Goal: Task Accomplishment & Management: Complete application form

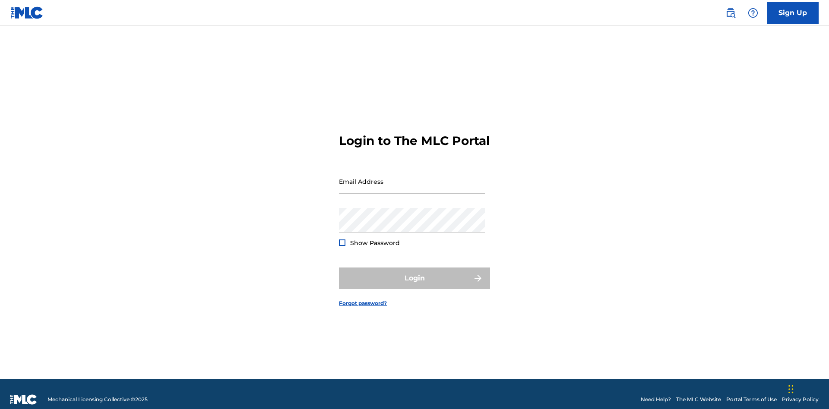
scroll to position [11, 0]
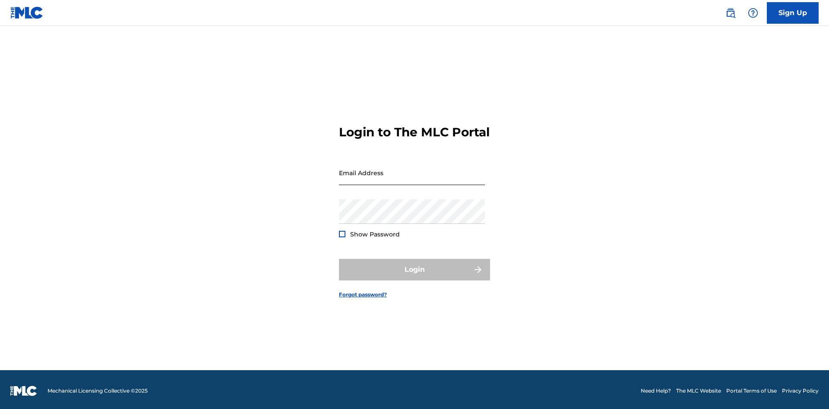
click at [412, 177] on input "Email Address" at bounding box center [412, 173] width 146 height 25
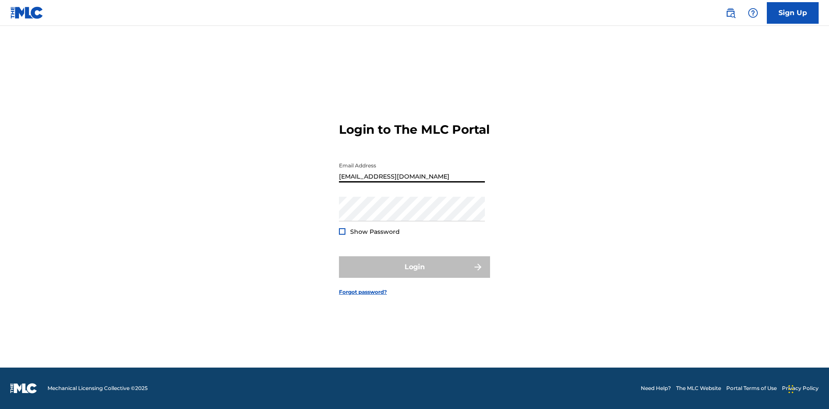
type input "[EMAIL_ADDRESS][DOMAIN_NAME]"
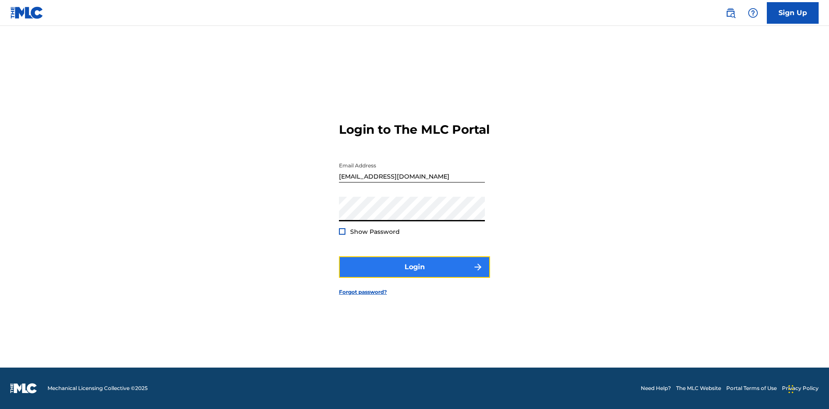
click at [414, 275] on button "Login" at bounding box center [414, 267] width 151 height 22
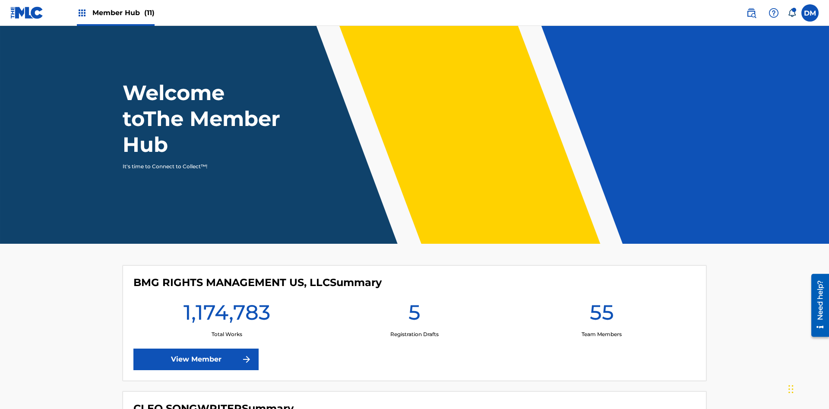
click at [123, 13] on span "Member Hub (11)" at bounding box center [123, 13] width 62 height 10
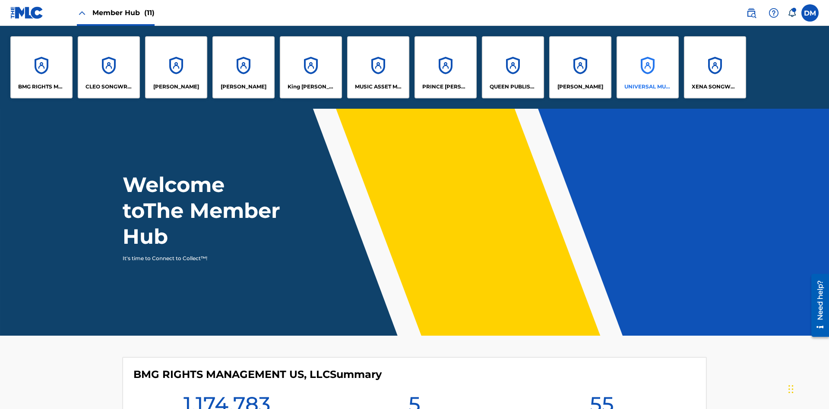
click at [647, 87] on p "UNIVERSAL MUSIC PUB GROUP" at bounding box center [647, 87] width 47 height 8
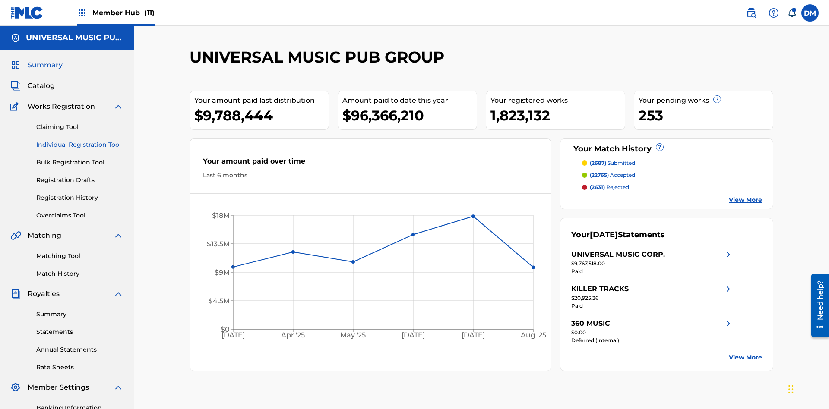
click at [80, 140] on link "Individual Registration Tool" at bounding box center [79, 144] width 87 height 9
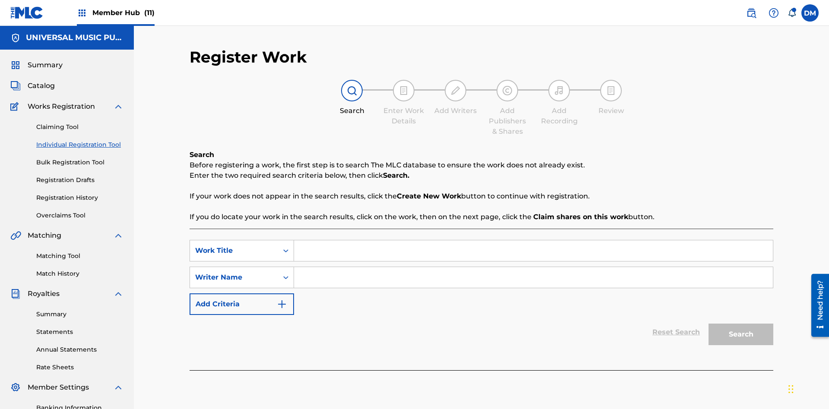
scroll to position [126, 0]
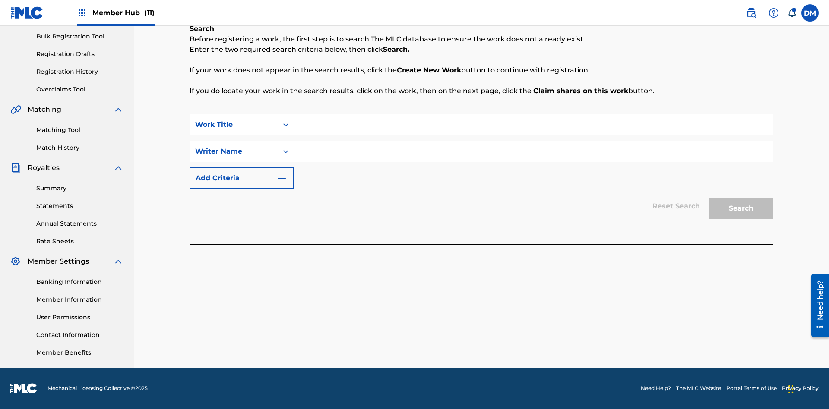
click at [533, 125] on input "Search Form" at bounding box center [533, 124] width 479 height 21
type input "Save At Publishers-Add Publishers Page Prior To Adding Publishers & Administrat…"
click at [533, 152] on input "Search Form" at bounding box center [533, 151] width 479 height 21
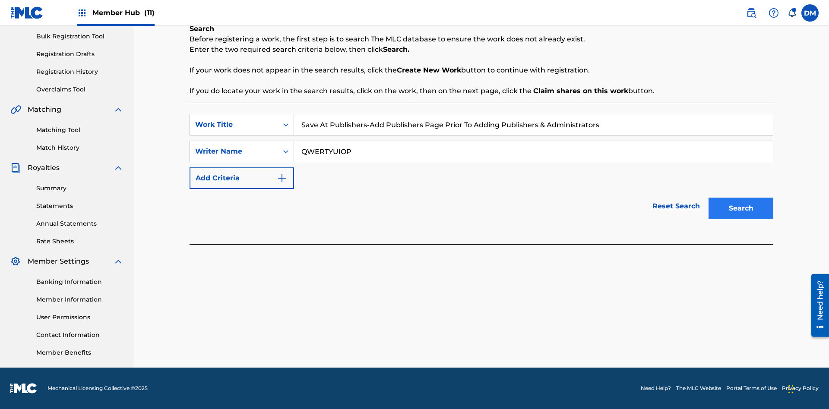
type input "QWERTYUIOP"
click at [741, 209] on button "Search" at bounding box center [740, 209] width 65 height 22
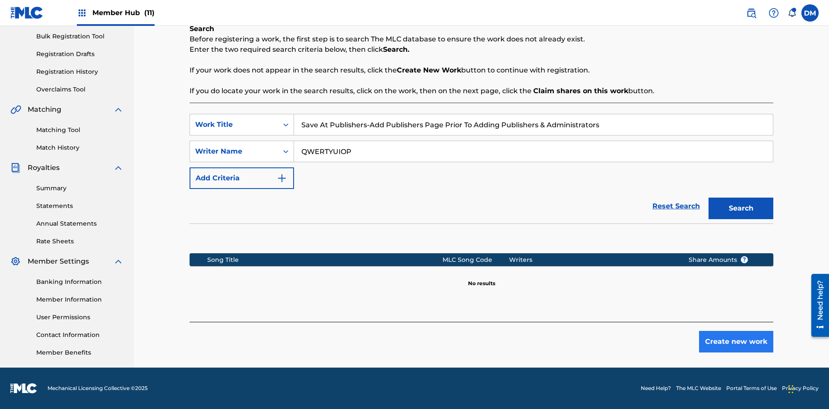
click at [736, 342] on button "Create new work" at bounding box center [736, 342] width 74 height 22
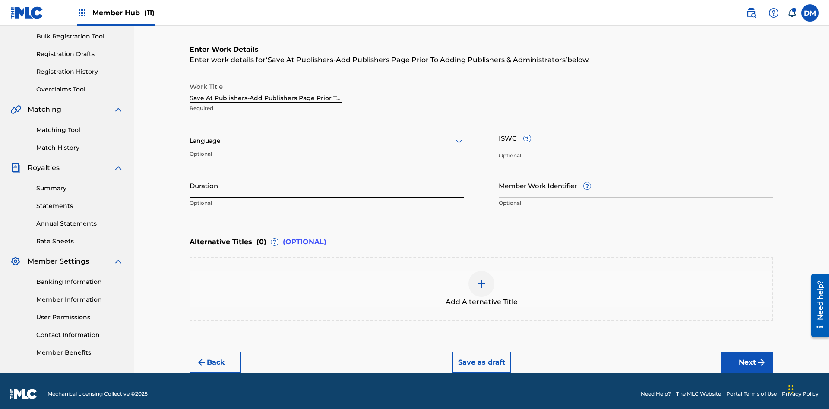
click at [327, 180] on input "Duration" at bounding box center [327, 185] width 275 height 25
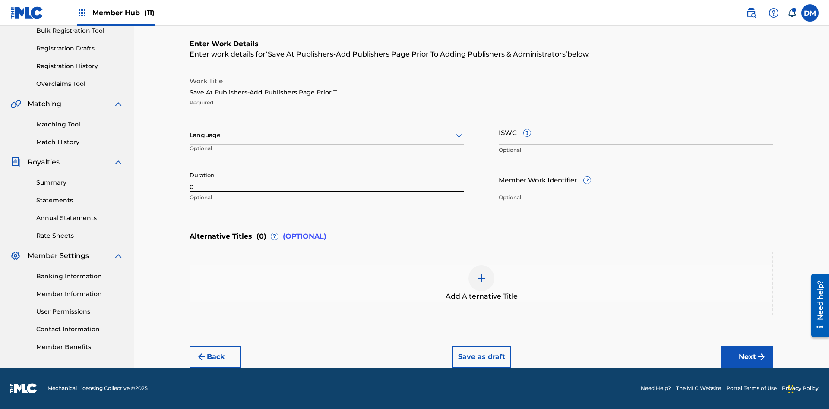
click at [327, 180] on input "0" at bounding box center [327, 180] width 275 height 25
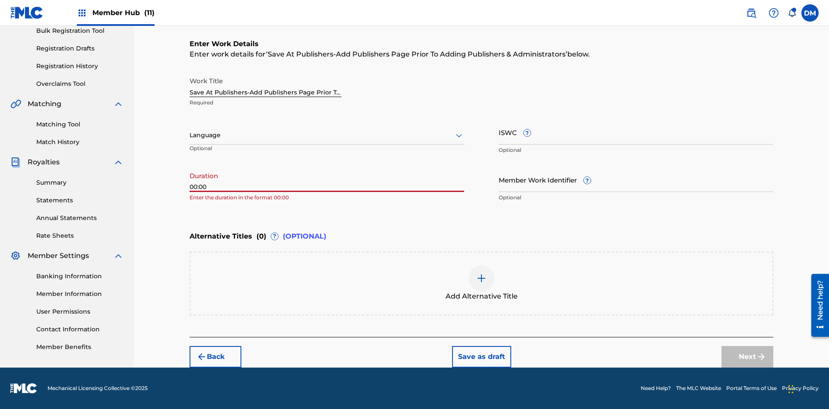
type input "00:00"
click at [459, 136] on icon at bounding box center [459, 135] width 10 height 10
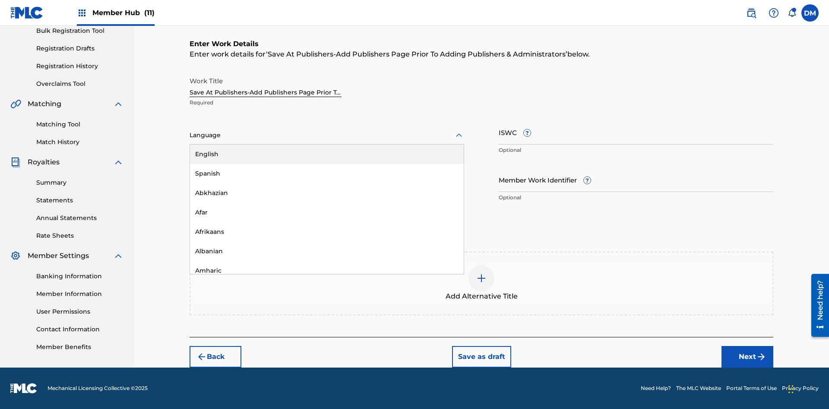
click at [327, 212] on div "Afar" at bounding box center [327, 212] width 274 height 19
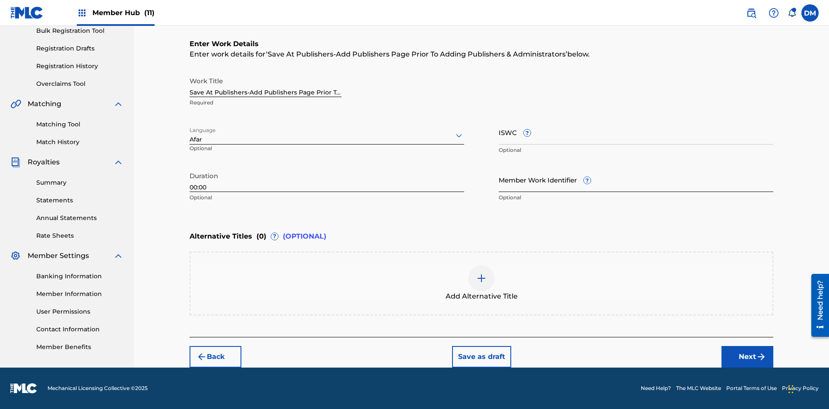
click at [636, 180] on input "Member Work Identifier ?" at bounding box center [636, 180] width 275 height 25
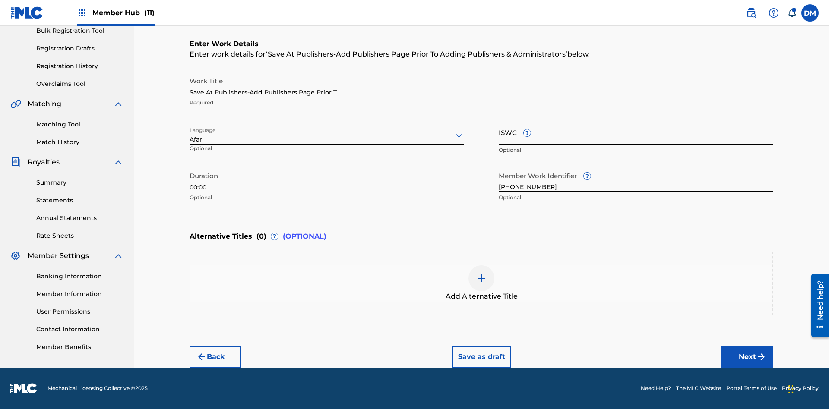
type input "2025.09.22.15"
click at [636, 132] on input "ISWC ?" at bounding box center [636, 132] width 275 height 25
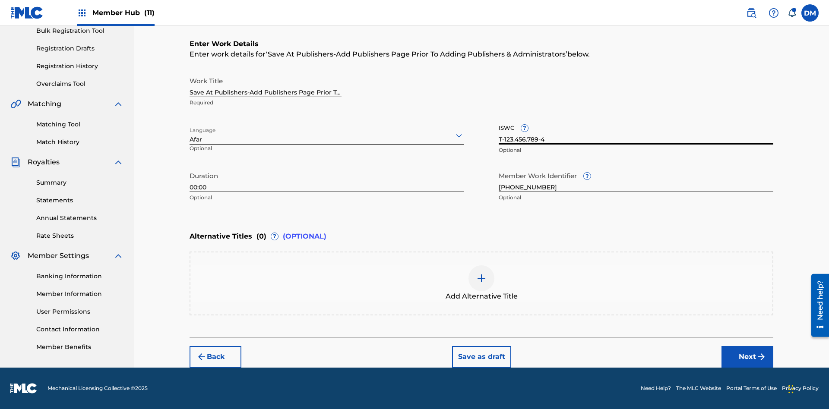
type input "T-123.456.789-4"
click at [481, 283] on img at bounding box center [481, 278] width 10 height 10
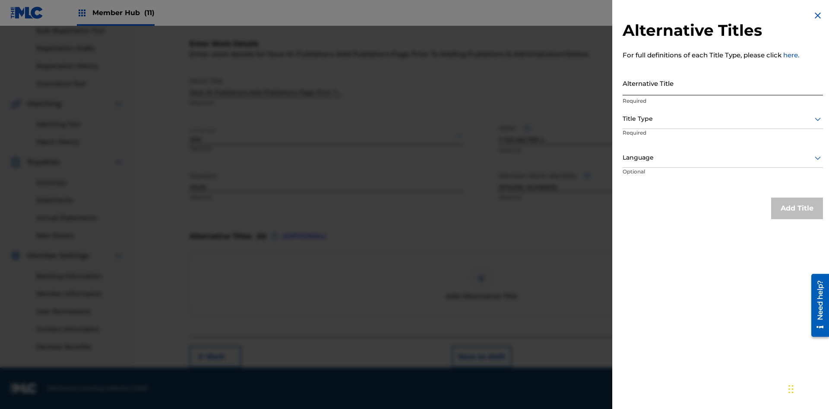
click at [723, 83] on input "Alternative Title" at bounding box center [723, 83] width 200 height 25
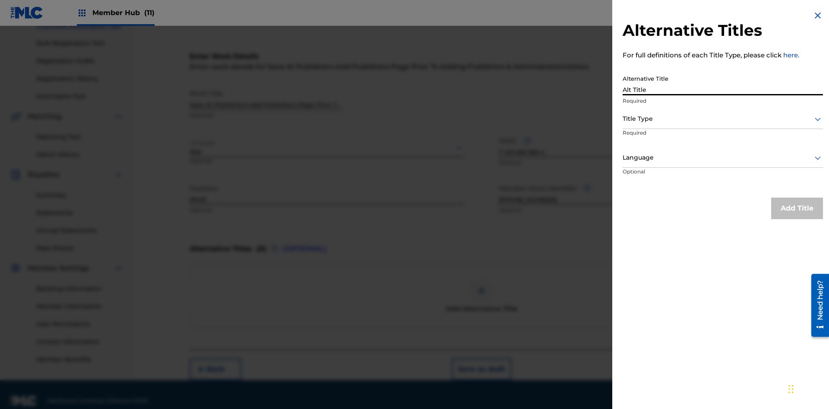
type input "Alt Title"
click at [723, 119] on div at bounding box center [723, 119] width 200 height 11
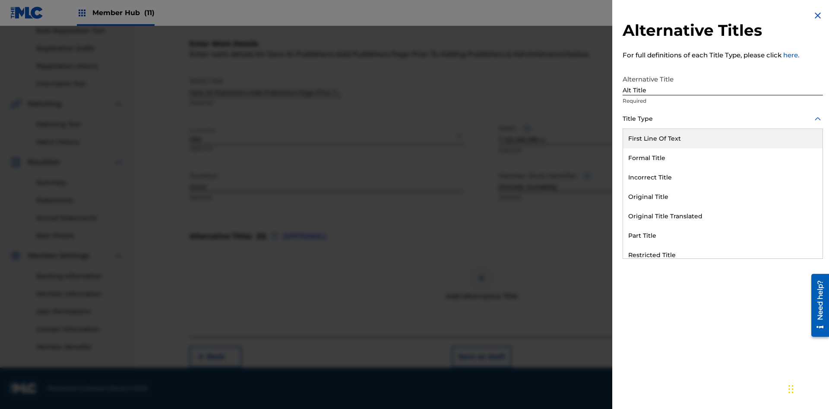
click at [723, 197] on div "Original Title" at bounding box center [722, 196] width 199 height 19
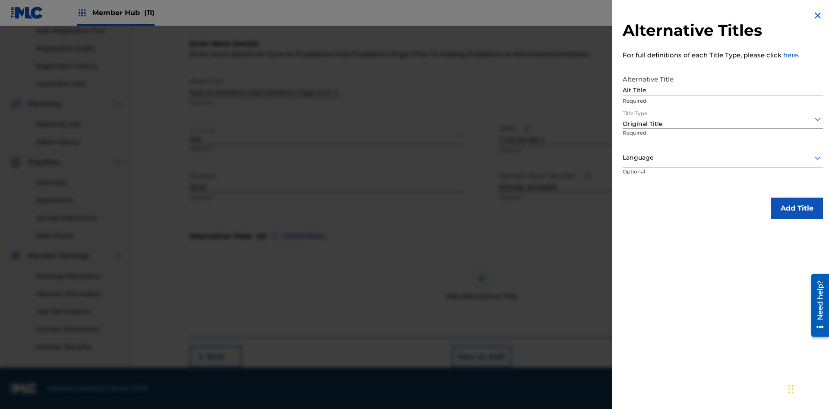
click at [723, 158] on div at bounding box center [723, 157] width 200 height 11
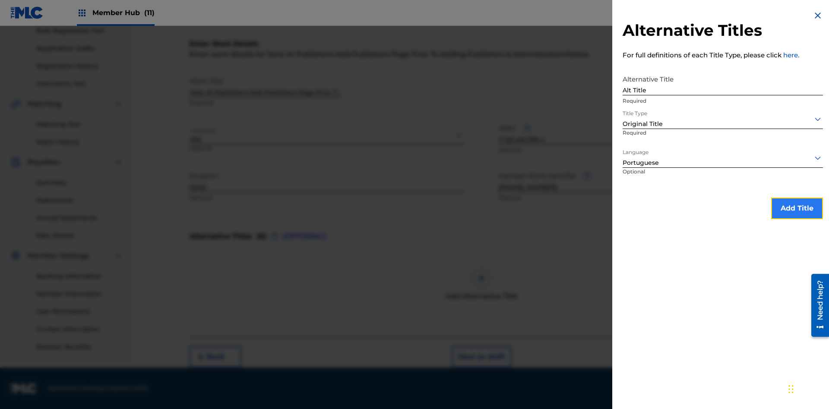
click at [797, 208] on button "Add Title" at bounding box center [797, 209] width 52 height 22
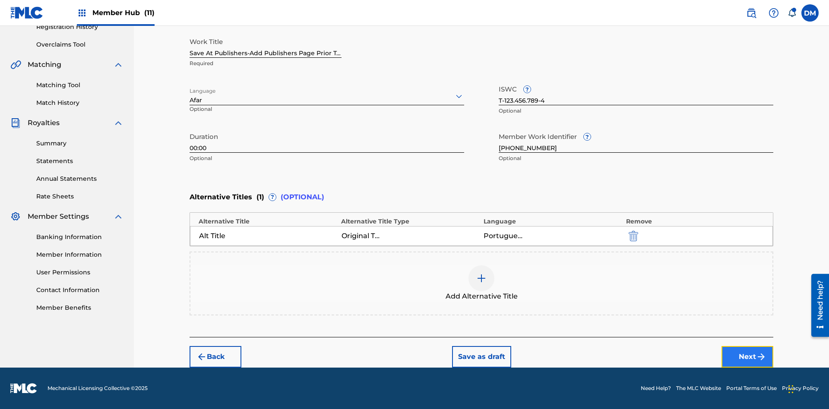
click at [747, 357] on button "Next" at bounding box center [747, 357] width 52 height 22
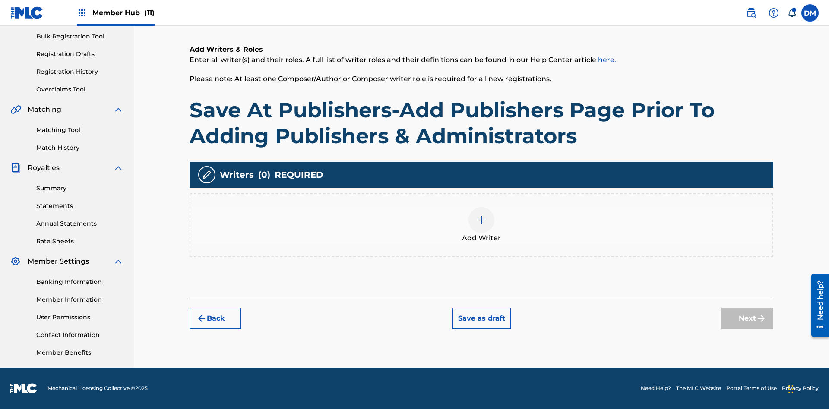
scroll to position [126, 0]
click at [481, 225] on img at bounding box center [481, 220] width 10 height 10
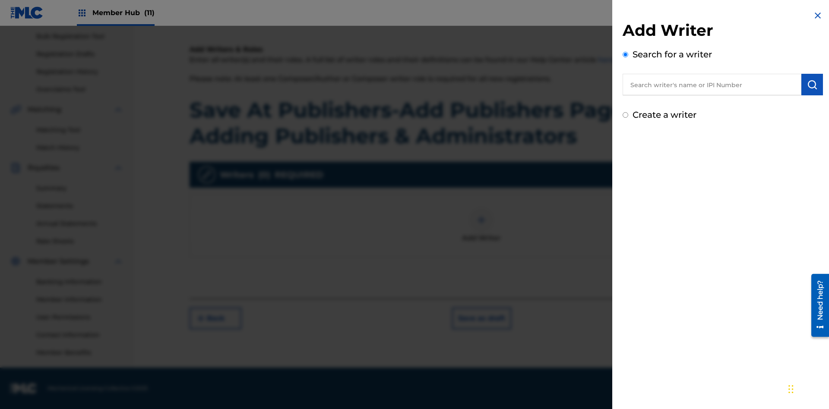
click at [712, 85] on input "text" at bounding box center [712, 85] width 179 height 22
type input "MARK STEVEN BERKOWITZ"
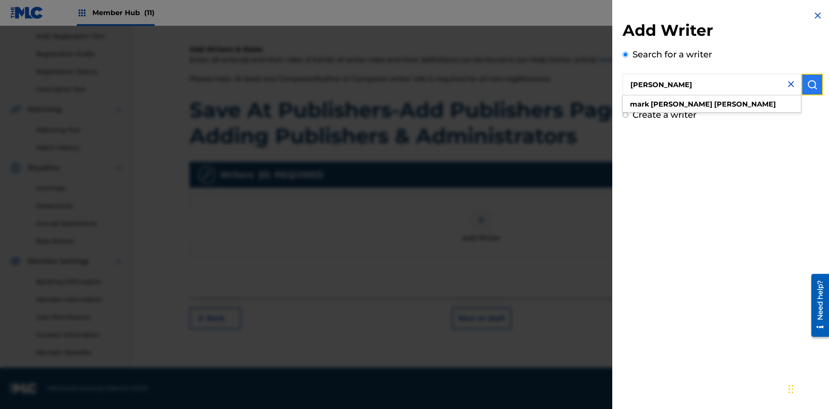
click at [812, 85] on img "submit" at bounding box center [812, 84] width 10 height 10
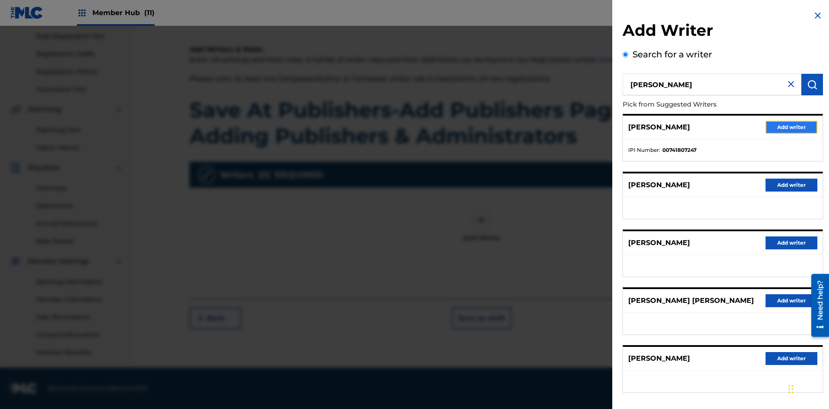
click at [791, 127] on button "Add writer" at bounding box center [791, 127] width 52 height 13
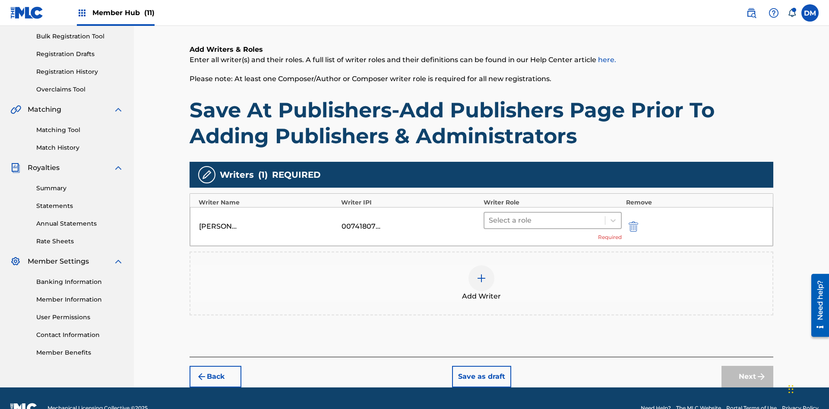
click at [490, 215] on input "text" at bounding box center [490, 220] width 2 height 10
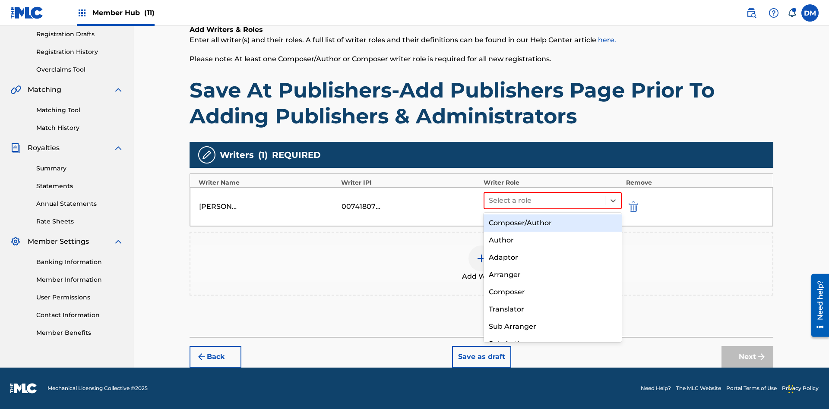
click at [552, 292] on div "Composer" at bounding box center [553, 292] width 138 height 17
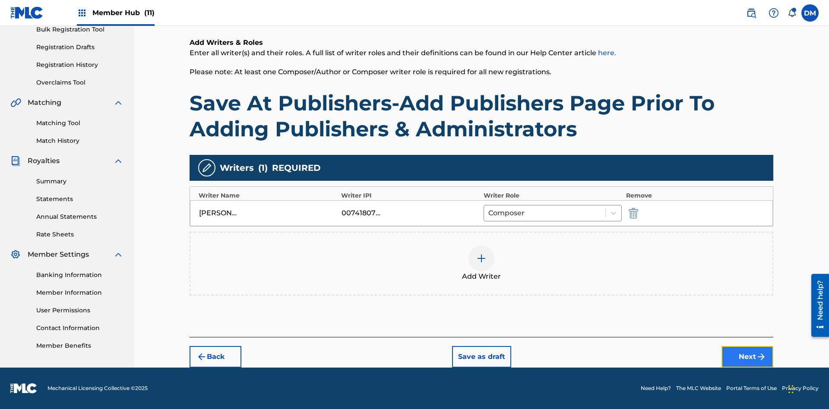
click at [747, 357] on button "Next" at bounding box center [747, 357] width 52 height 22
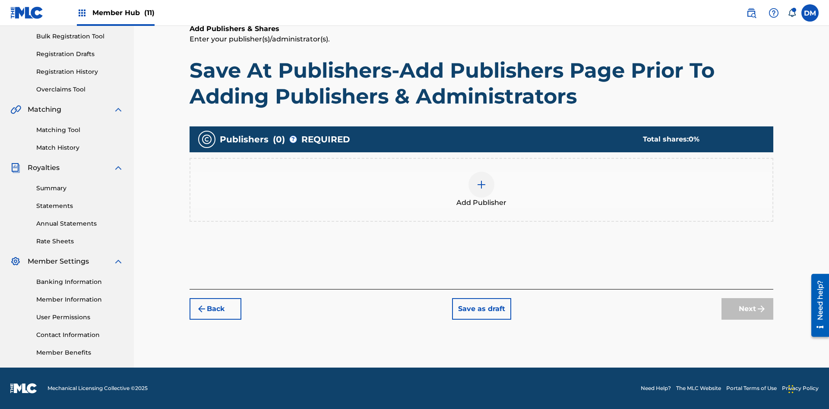
scroll to position [126, 0]
click at [481, 309] on button "Save as draft" at bounding box center [481, 309] width 59 height 22
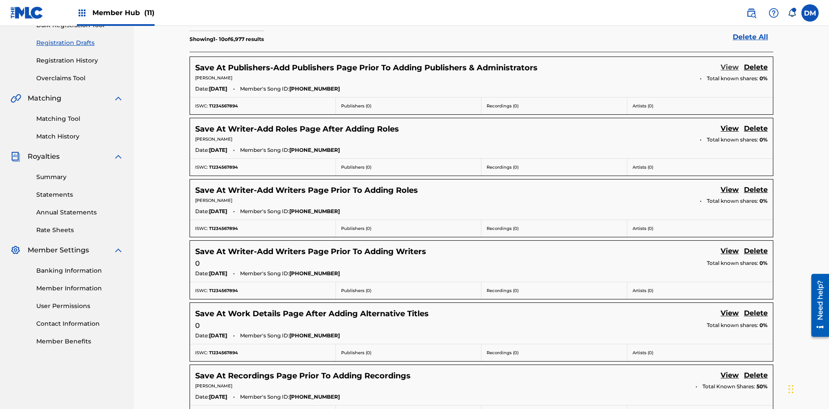
click at [730, 62] on link "View" at bounding box center [730, 68] width 18 height 12
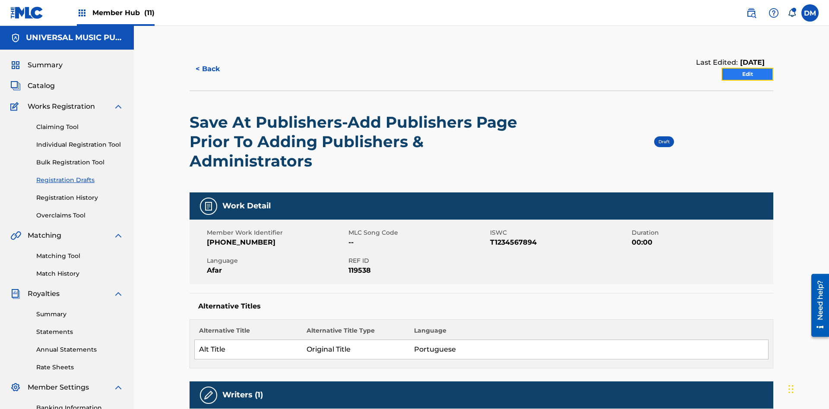
click at [747, 68] on link "Edit" at bounding box center [747, 74] width 52 height 13
